Goal: Navigation & Orientation: Find specific page/section

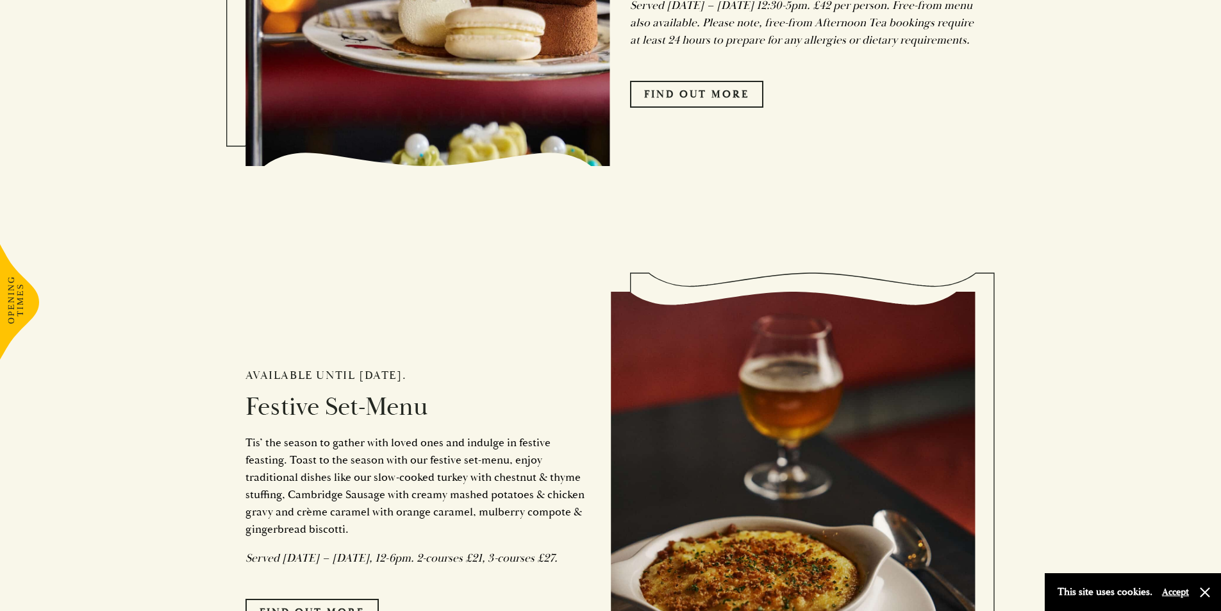
scroll to position [1218, 0]
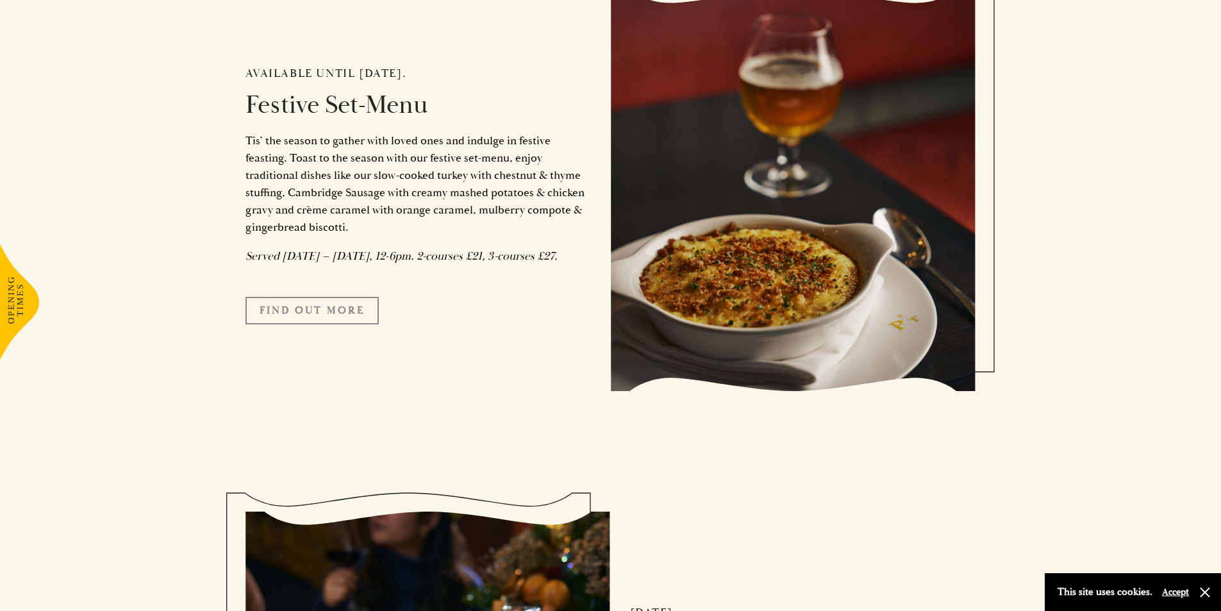
click at [324, 324] on link "FIND OUT MORE" at bounding box center [311, 310] width 133 height 27
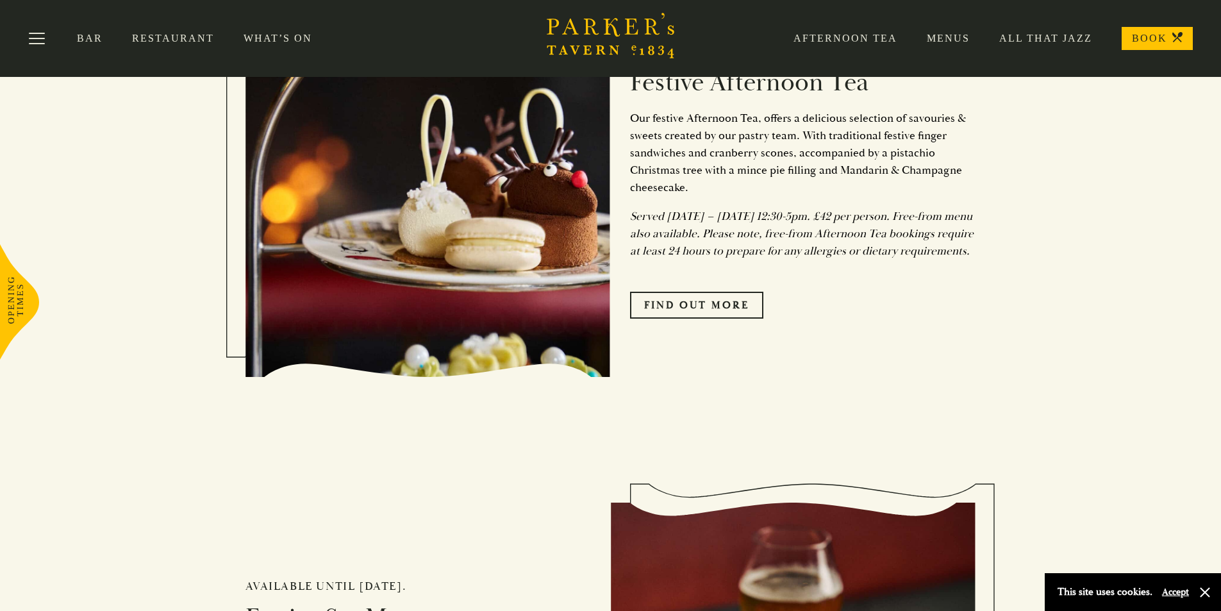
scroll to position [384, 0]
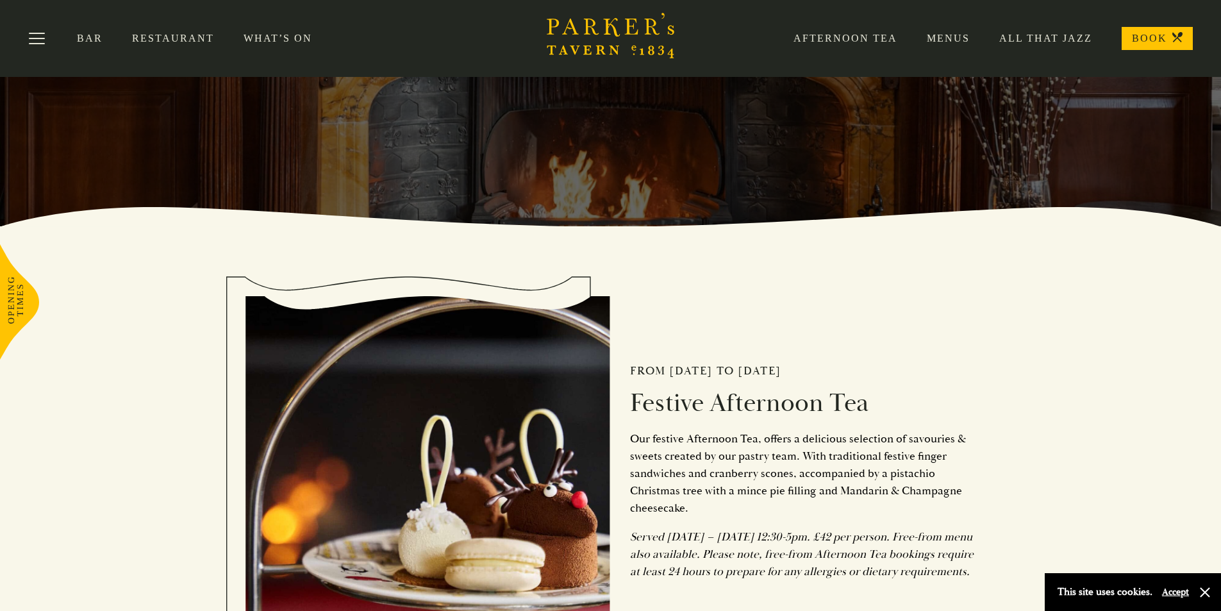
click at [957, 40] on link "Menus" at bounding box center [933, 38] width 72 height 13
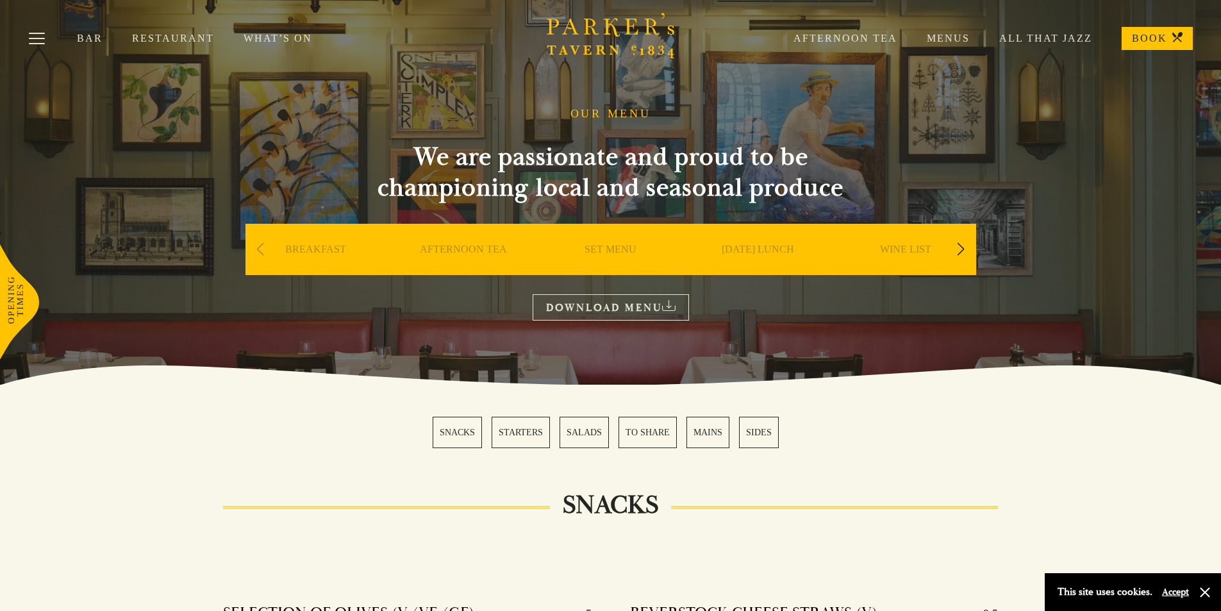
click at [165, 39] on link "Restaurant" at bounding box center [188, 38] width 112 height 13
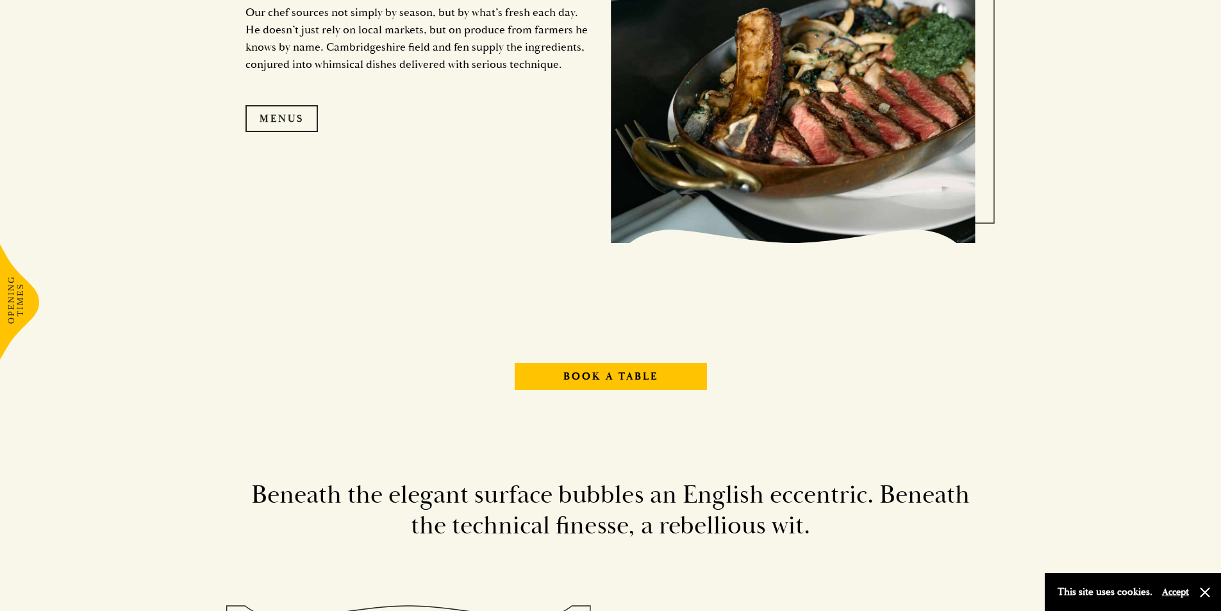
scroll to position [1614, 0]
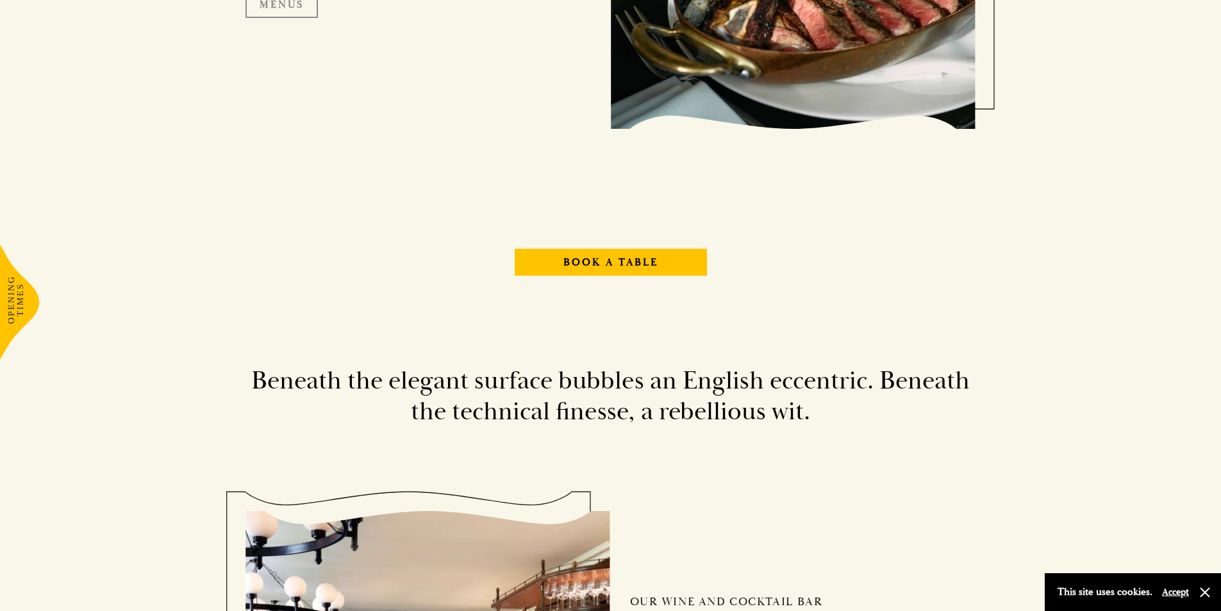
click at [293, 10] on link "Menus" at bounding box center [281, 4] width 72 height 27
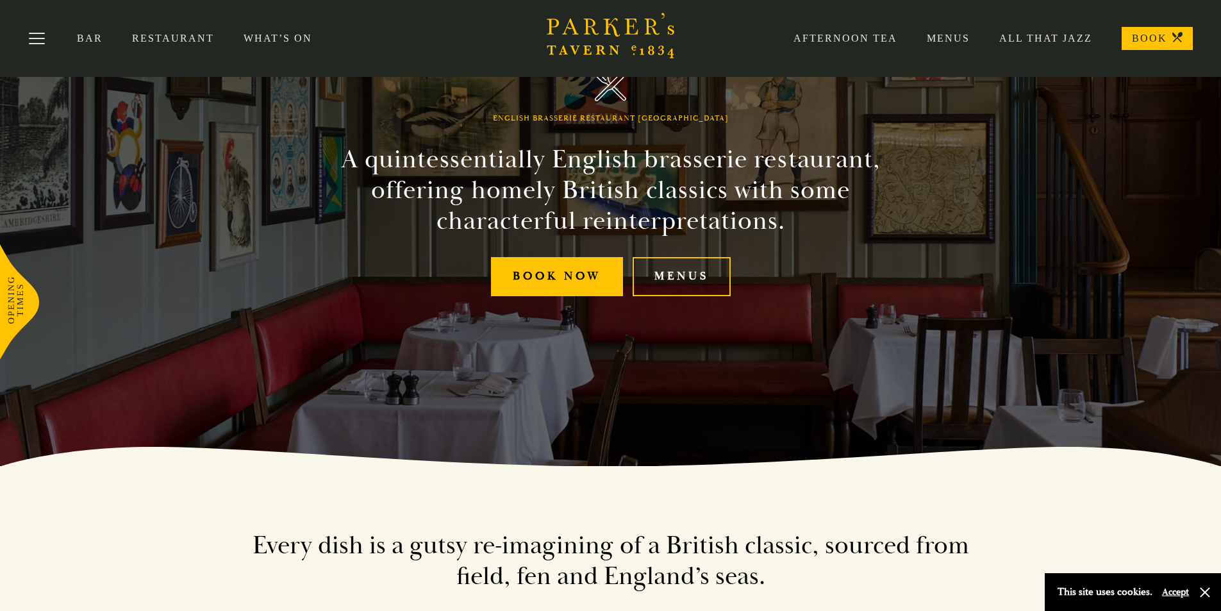
scroll to position [12, 0]
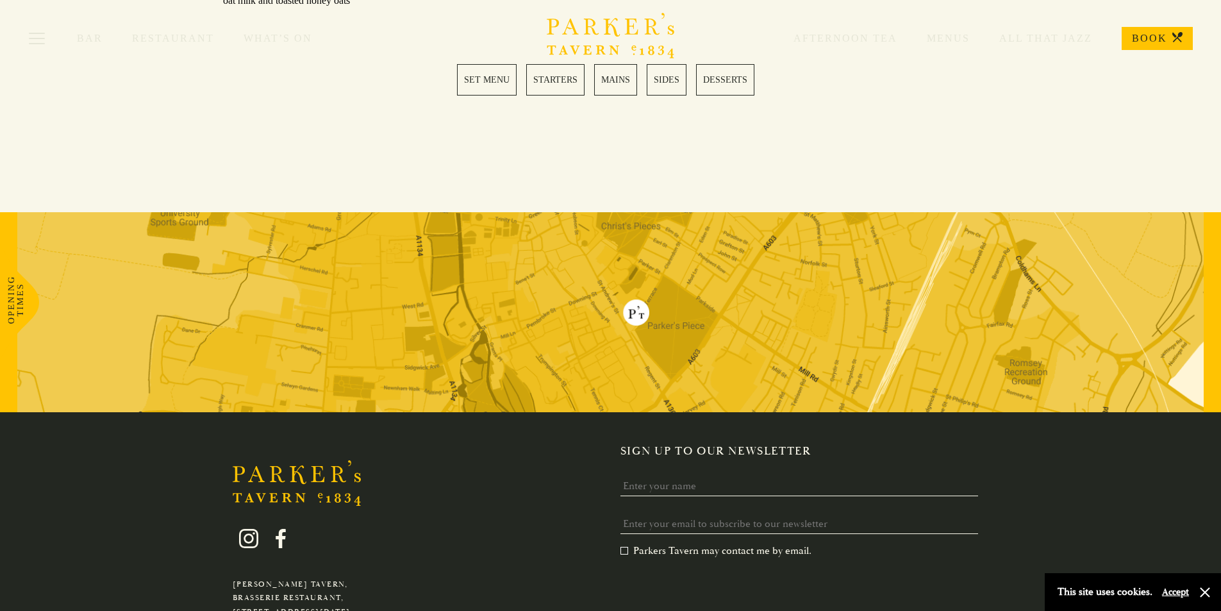
scroll to position [2045, 0]
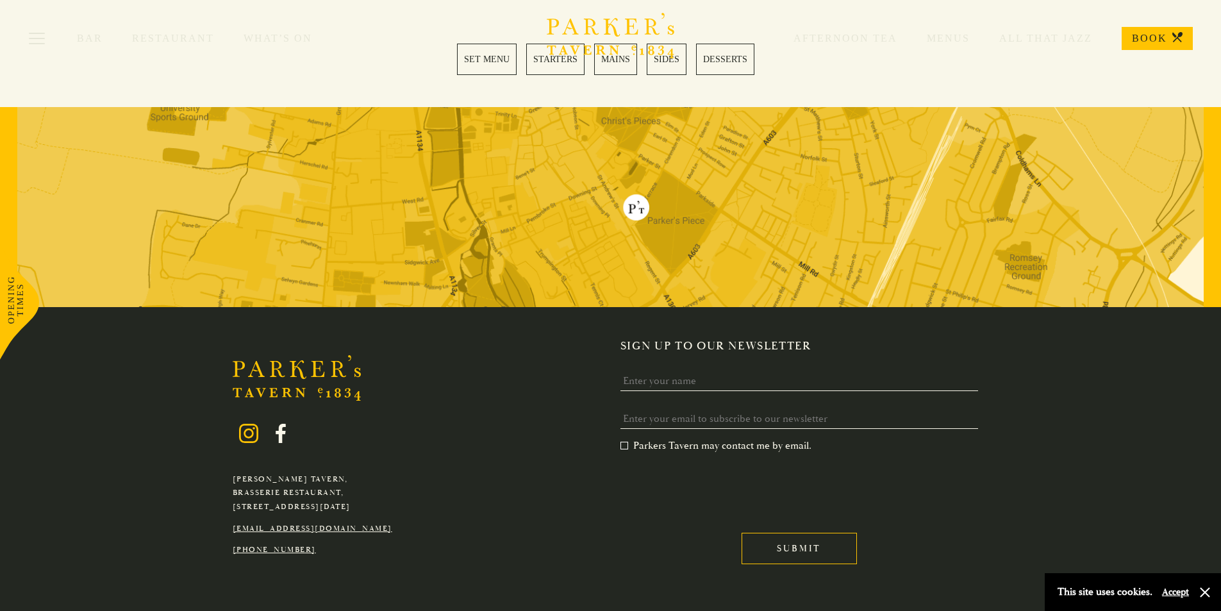
click at [245, 428] on icon at bounding box center [249, 433] width 10 height 10
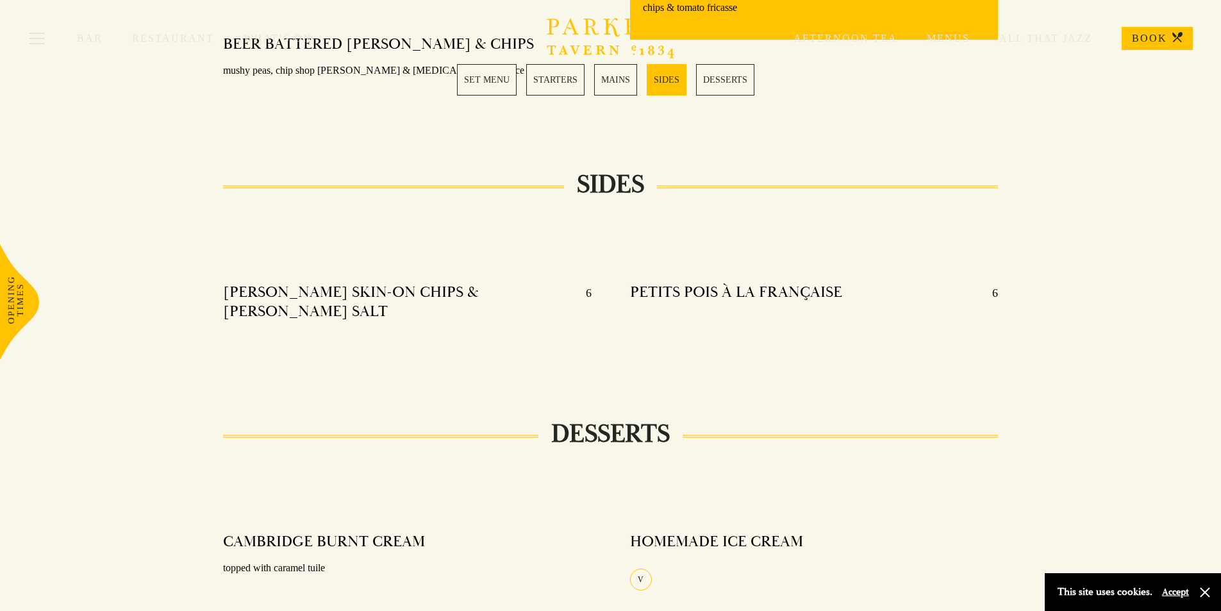
scroll to position [1276, 0]
